Goal: Find specific fact: Find contact information

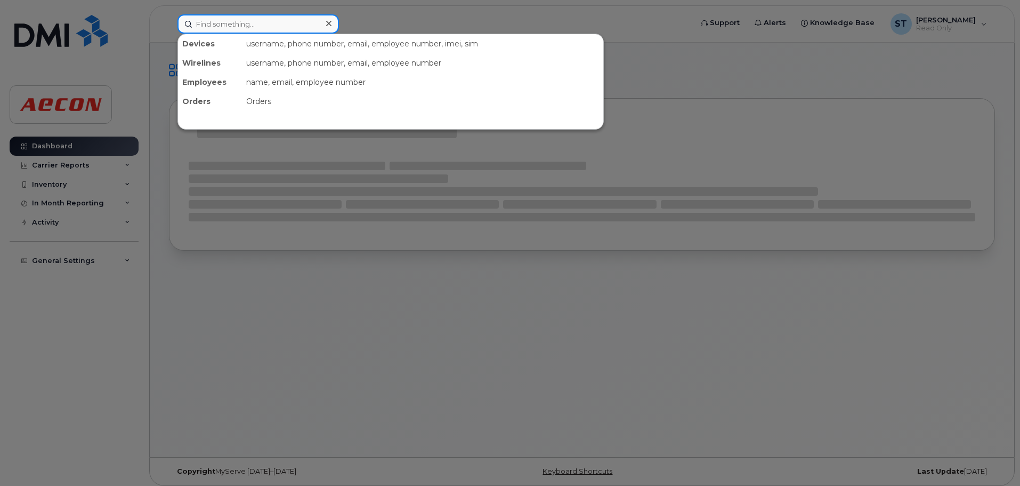
click at [298, 21] on input at bounding box center [257, 23] width 161 height 19
click at [239, 30] on input at bounding box center [257, 23] width 161 height 19
paste input "4166763512"
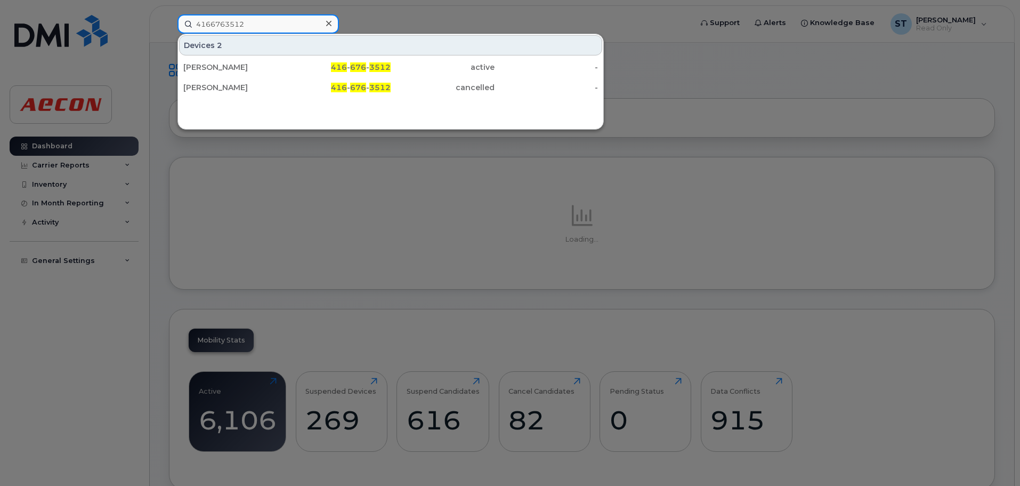
type input "4166763512"
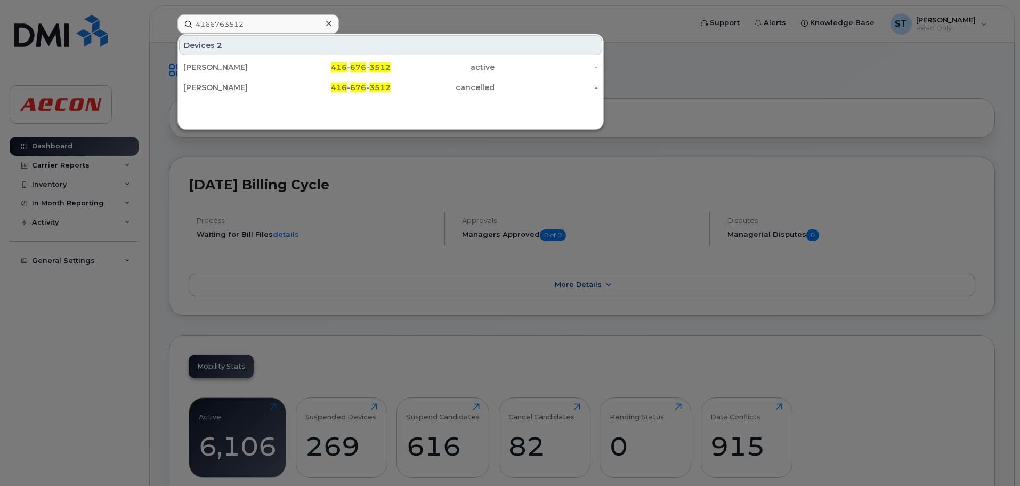
click at [322, 56] on div "Devices 2 Mark Taylor 416 - 676 - 3512 active - Mark Taylor 416 - 676 - 3512 ca…" at bounding box center [390, 66] width 425 height 64
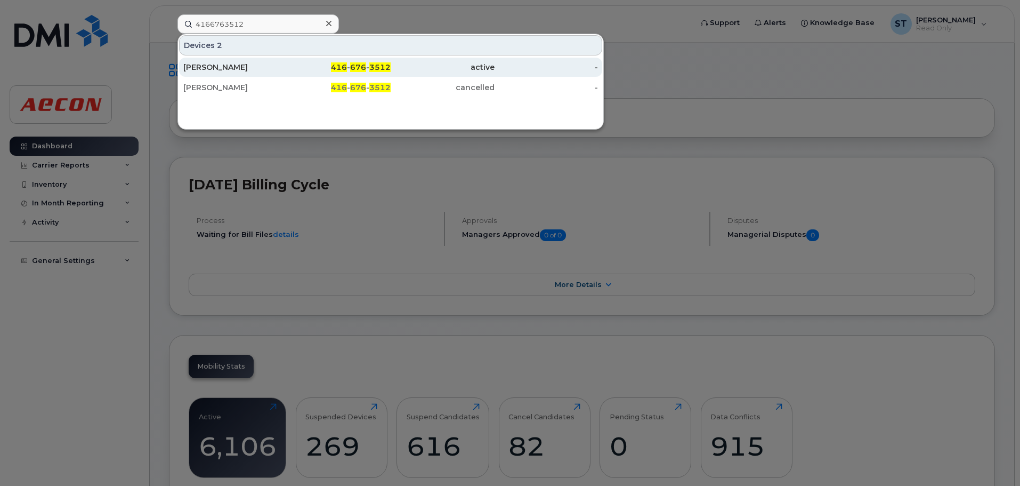
click at [315, 71] on div "416 - 676 - 3512" at bounding box center [339, 67] width 104 height 11
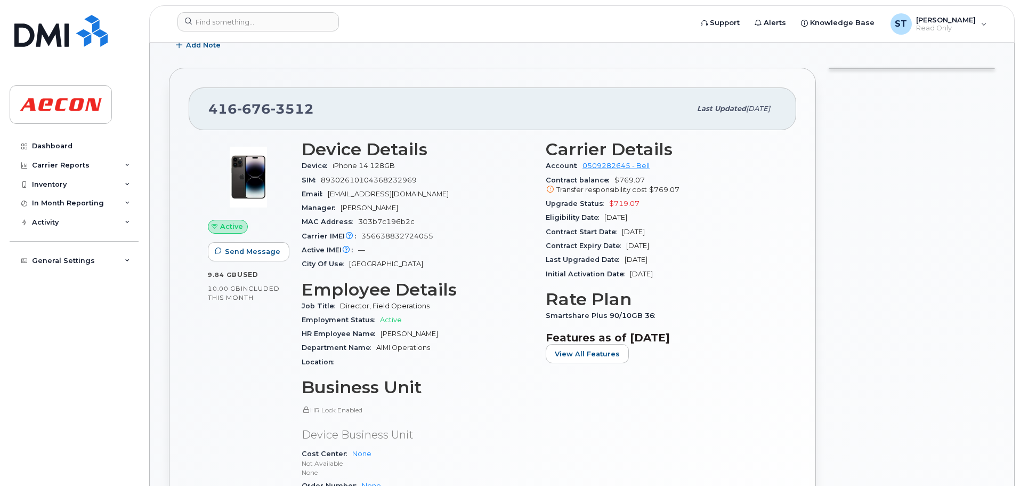
scroll to position [160, 0]
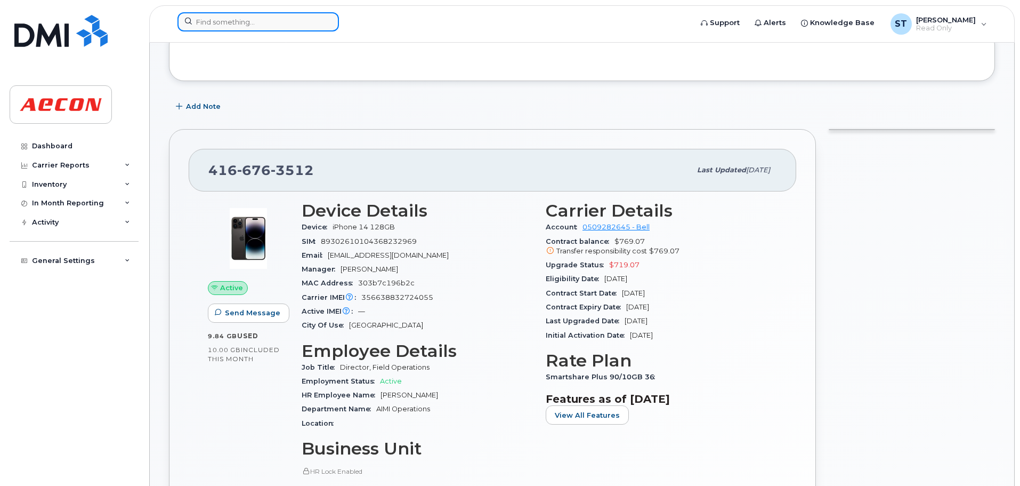
click at [237, 23] on input at bounding box center [257, 21] width 161 height 19
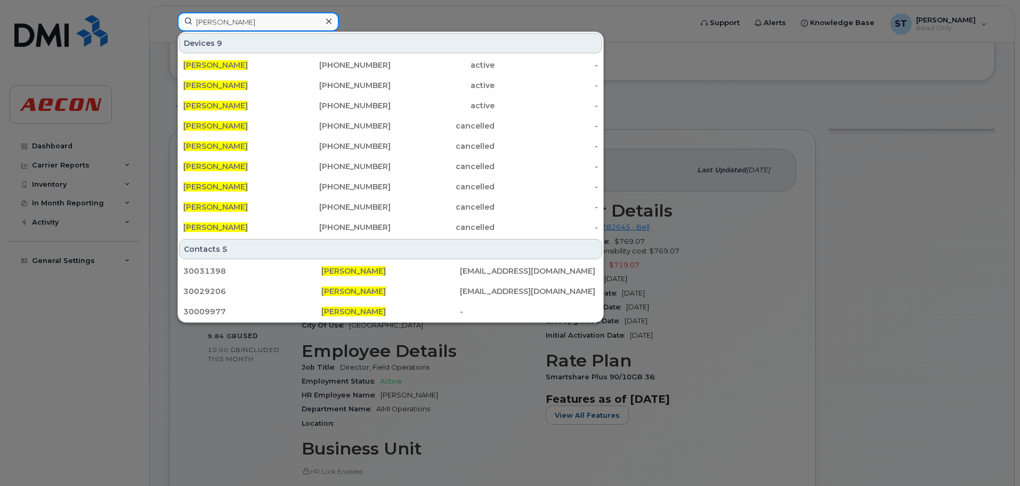
type input "[PERSON_NAME]"
click at [683, 61] on div at bounding box center [510, 243] width 1020 height 486
